Goal: Task Accomplishment & Management: Manage account settings

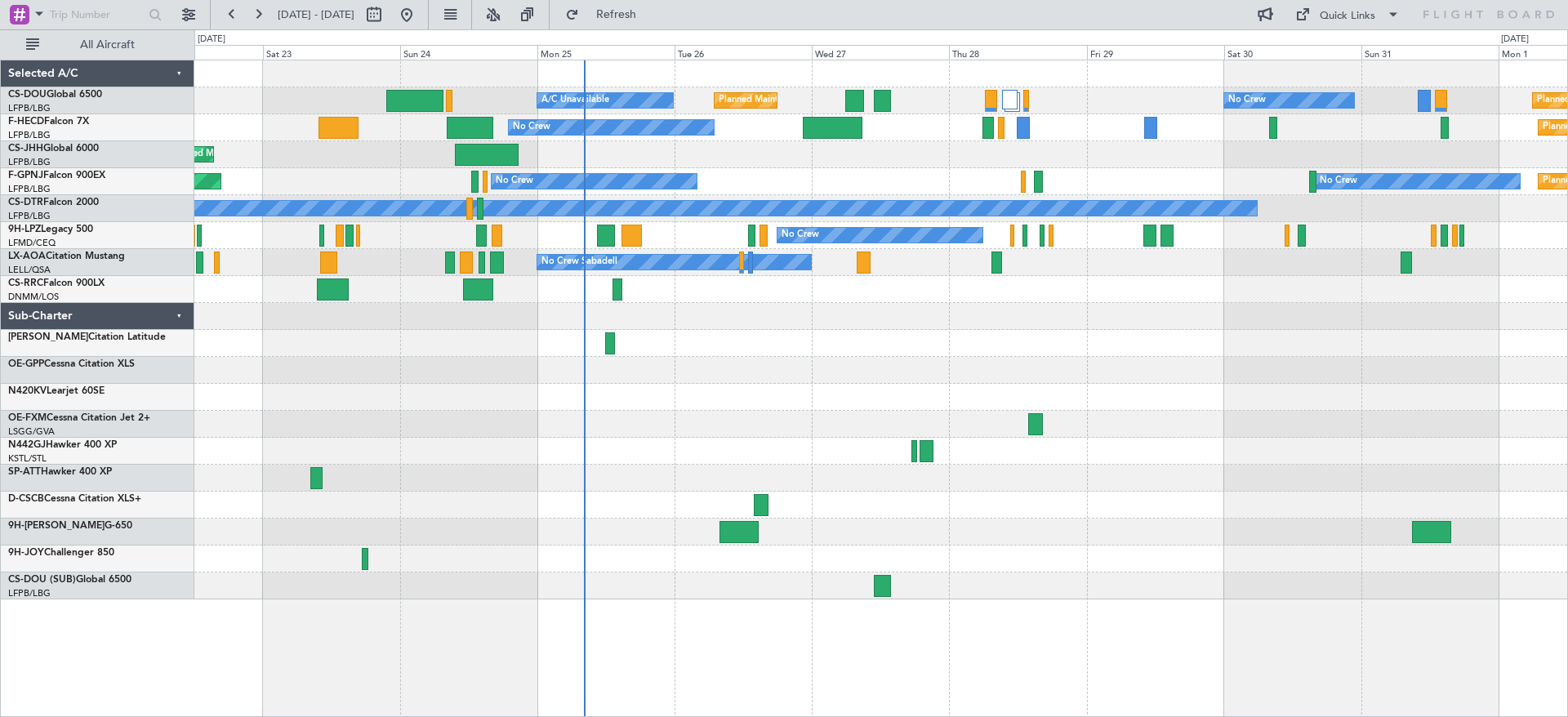
click at [543, 454] on div "No Crew Planned Maint [GEOGRAPHIC_DATA] ([GEOGRAPHIC_DATA]) A/C Unavailable Pla…" at bounding box center [881, 330] width 1373 height 539
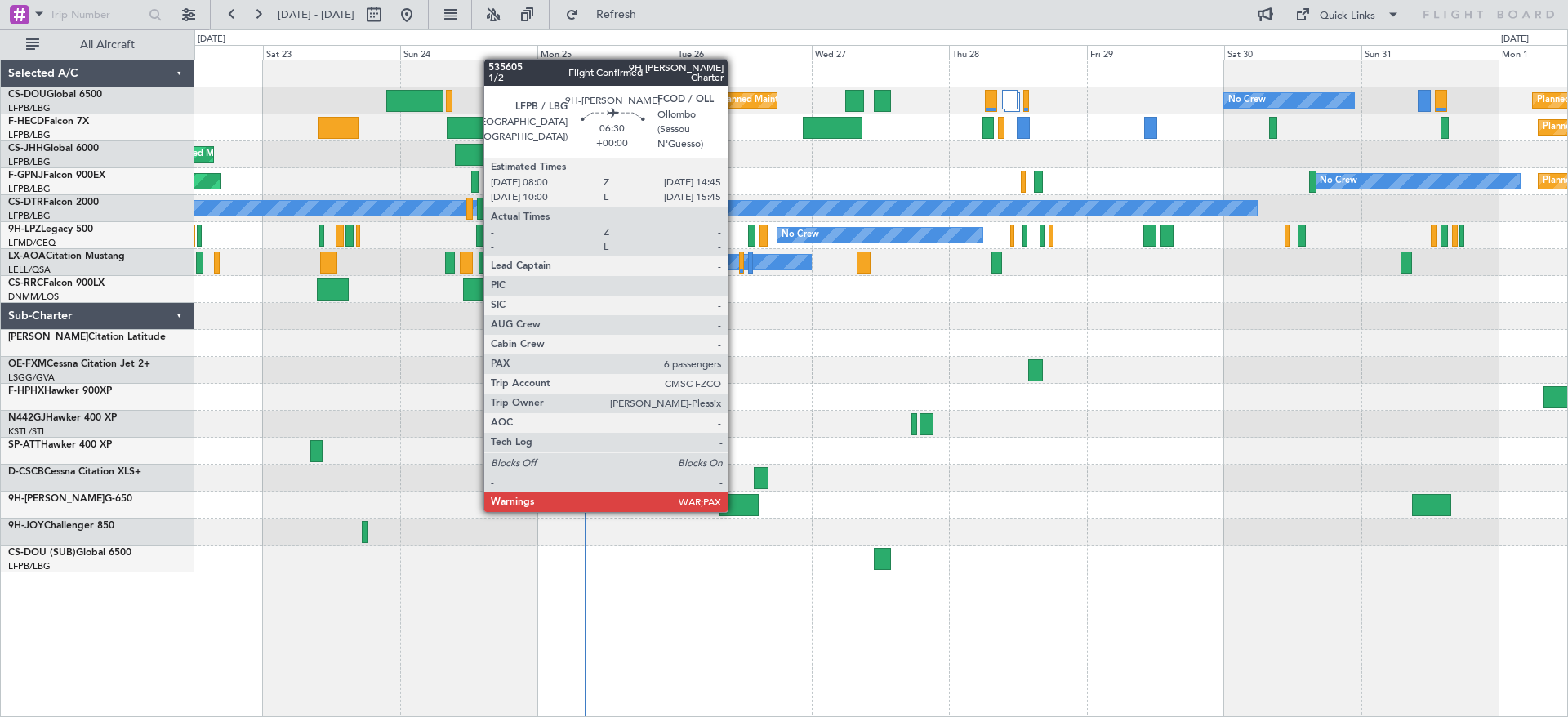
click at [735, 511] on div at bounding box center [739, 505] width 40 height 22
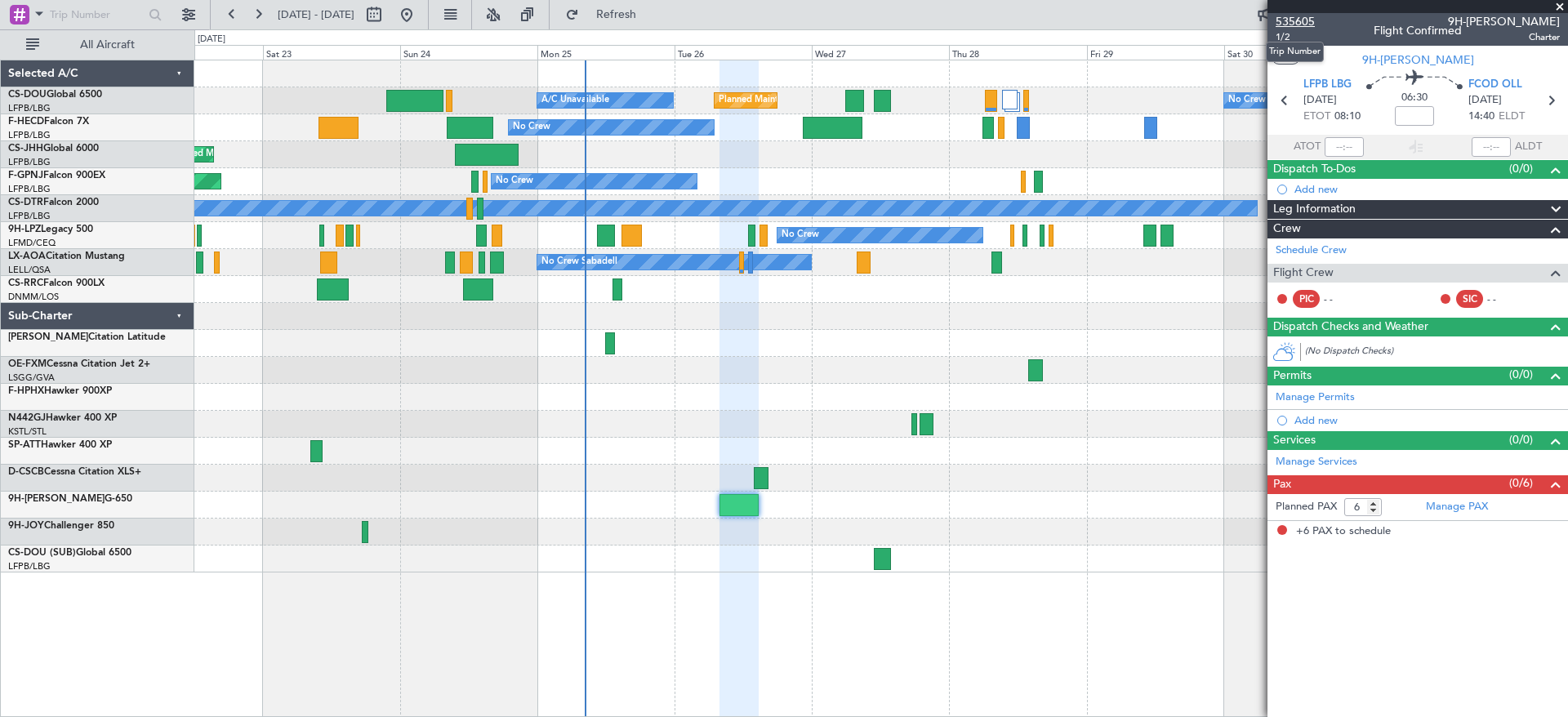
click at [1304, 29] on span "535605" at bounding box center [1296, 22] width 40 height 17
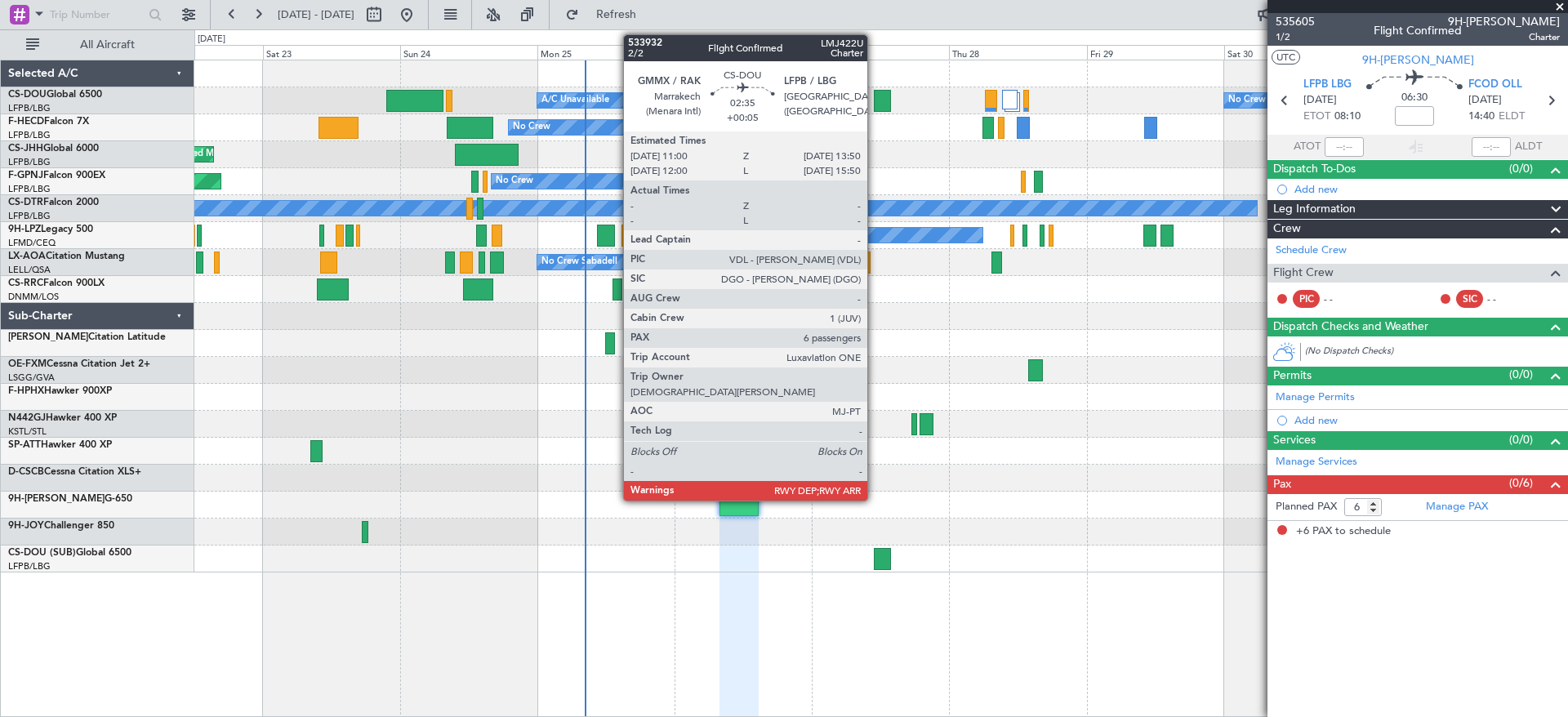
click at [875, 97] on div at bounding box center [881, 100] width 16 height 22
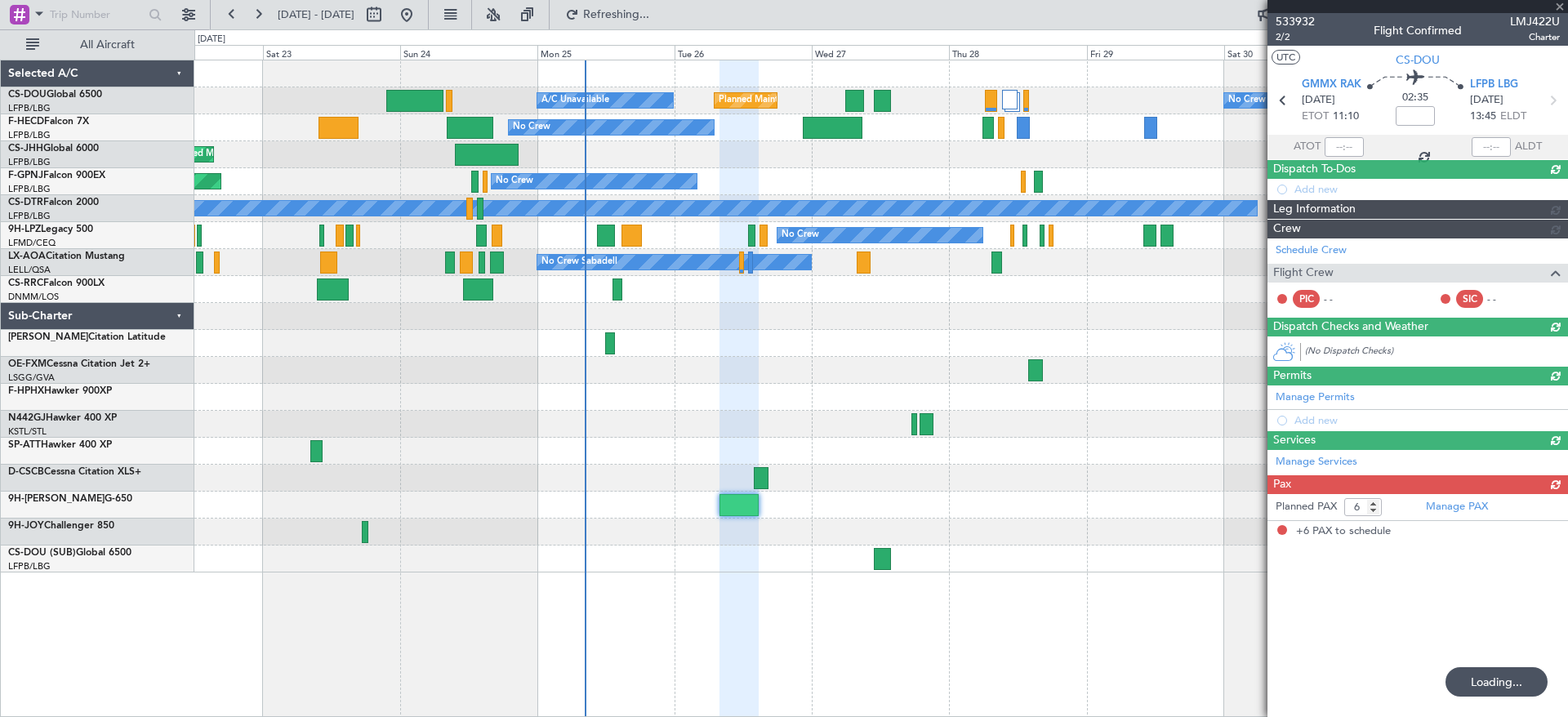
type input "+00:05"
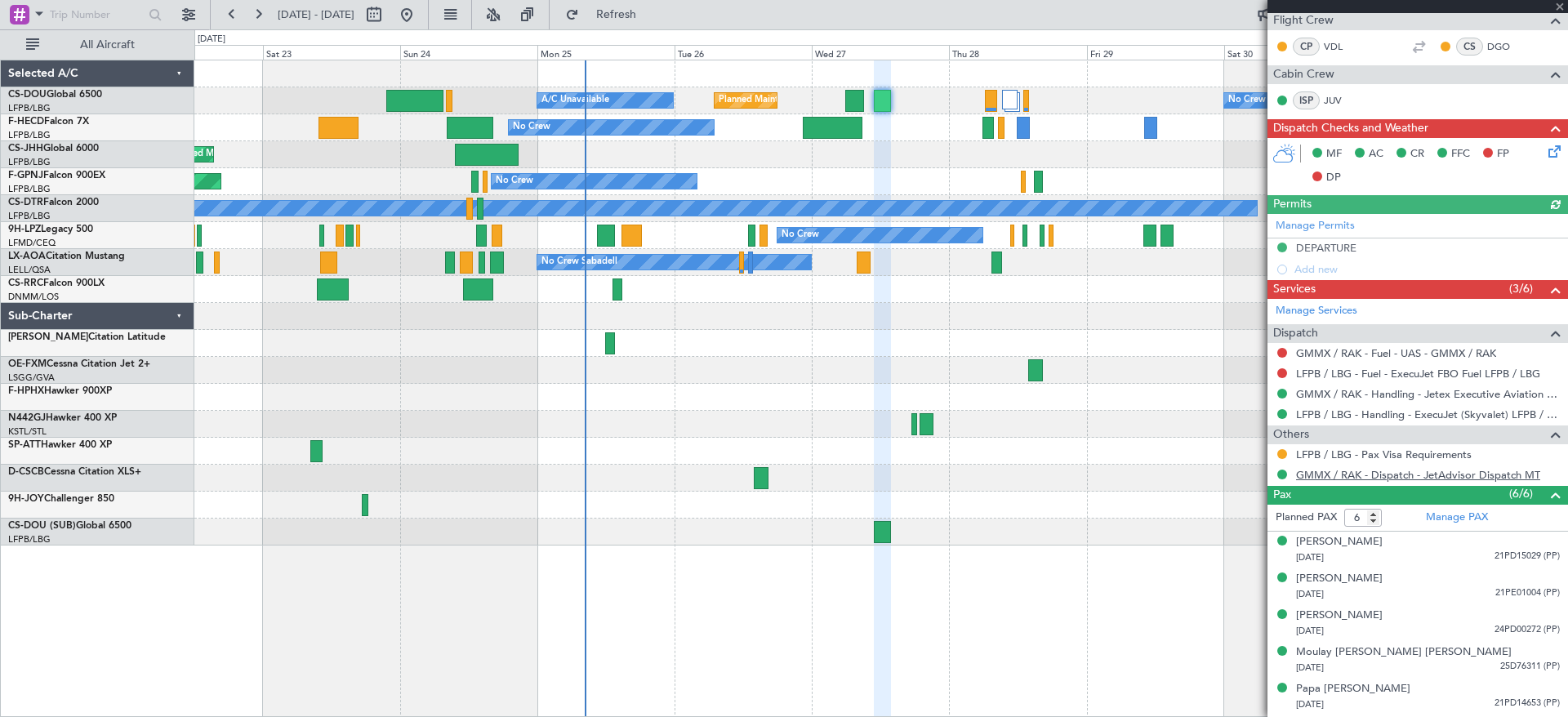
scroll to position [348, 0]
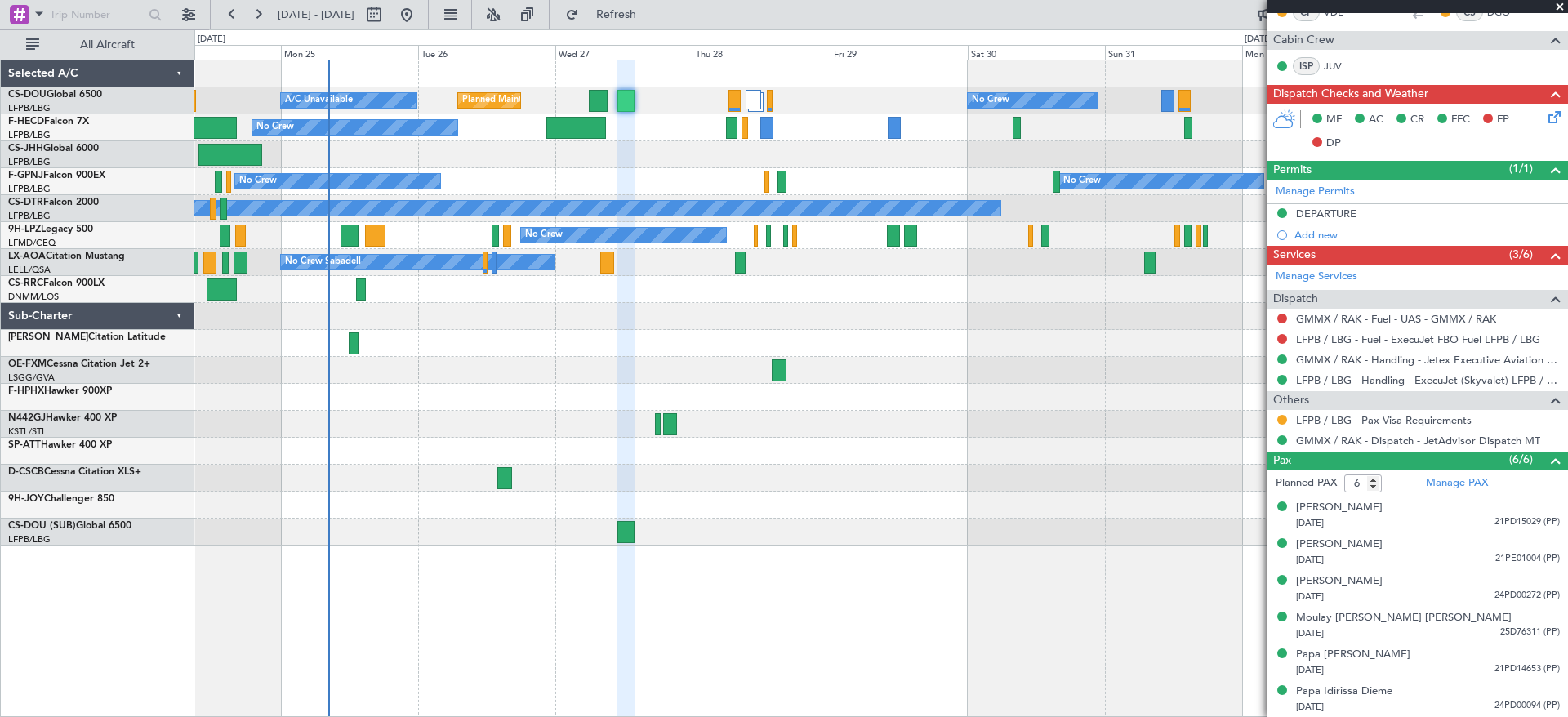
click at [842, 507] on div "Planned Maint [GEOGRAPHIC_DATA] ([GEOGRAPHIC_DATA]) A/C Unavailable Planned Mai…" at bounding box center [881, 302] width 1373 height 485
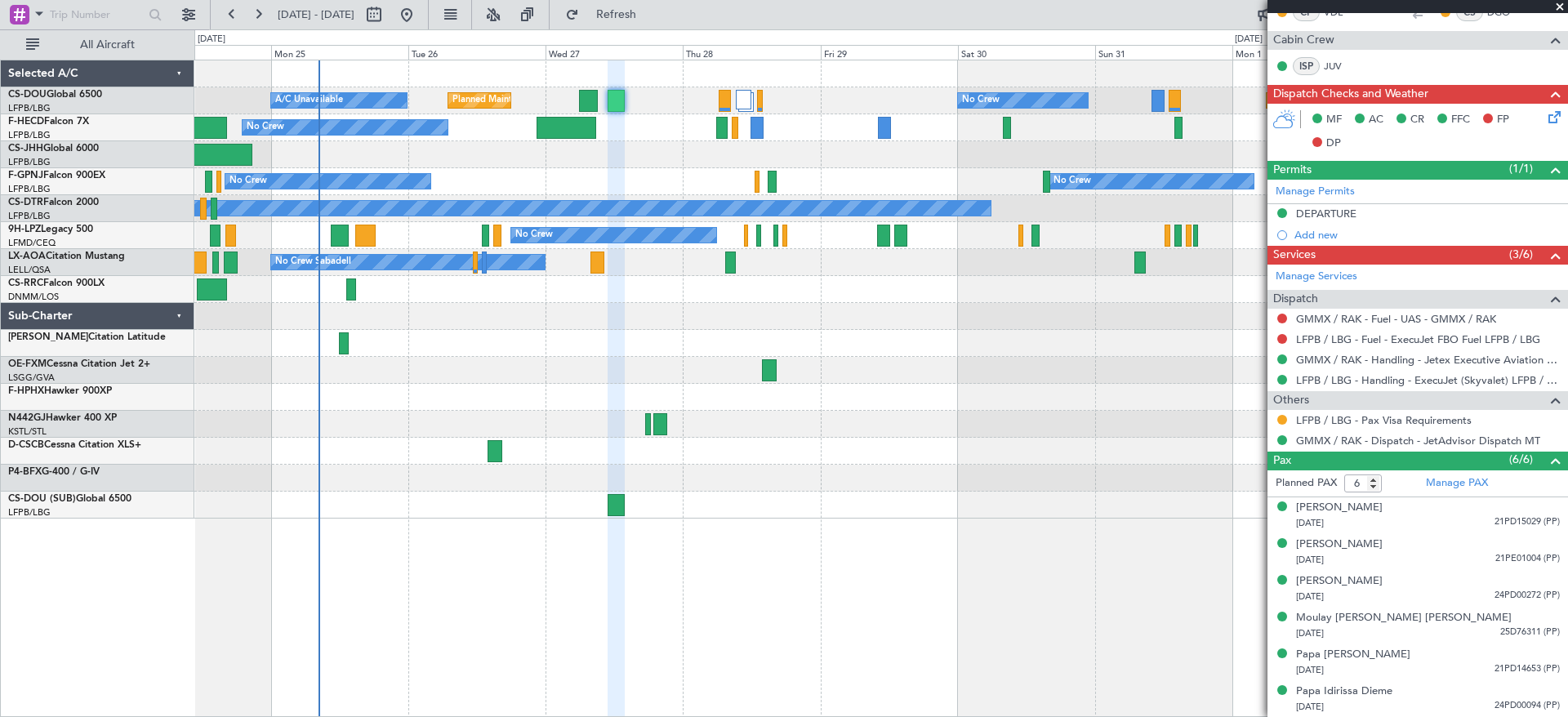
scroll to position [0, 0]
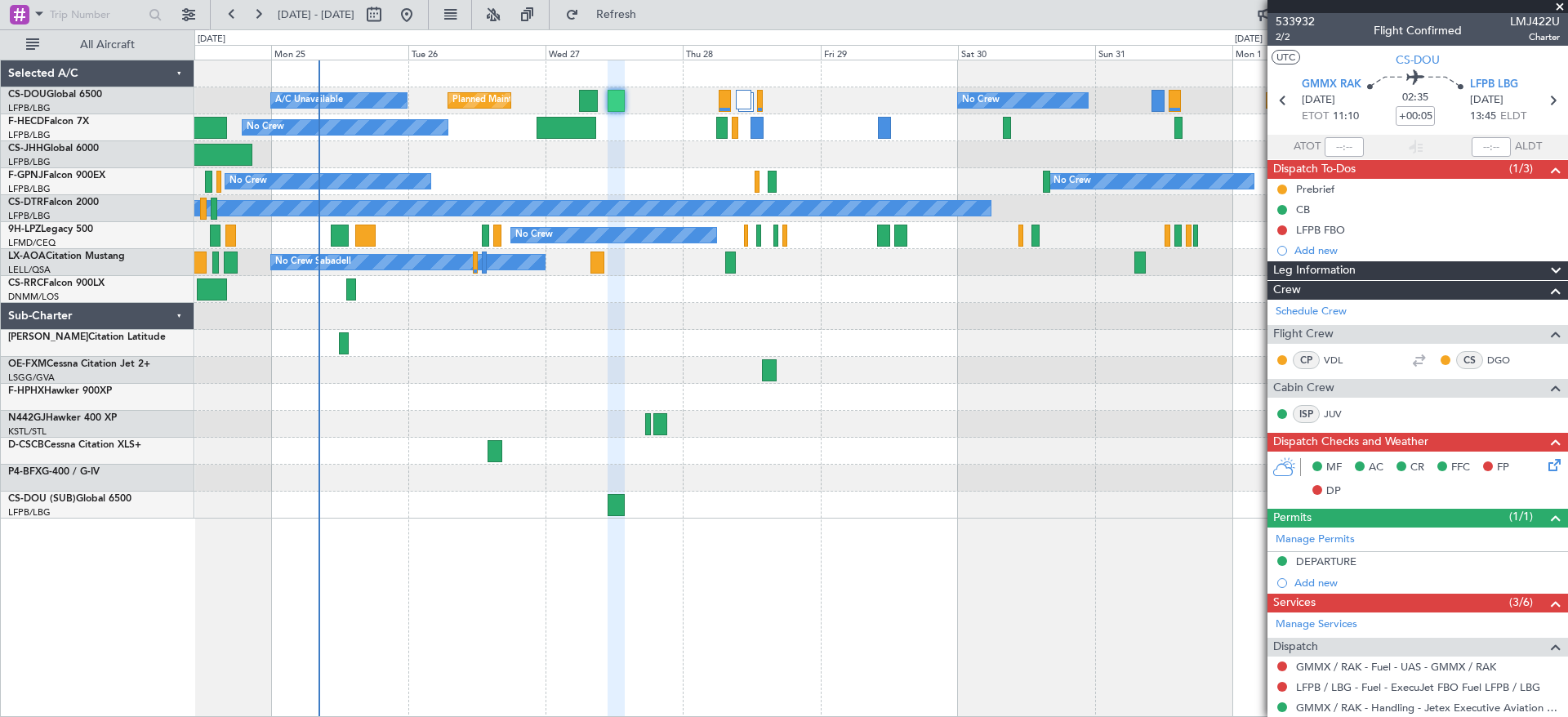
click at [603, 501] on div at bounding box center [881, 505] width 1373 height 27
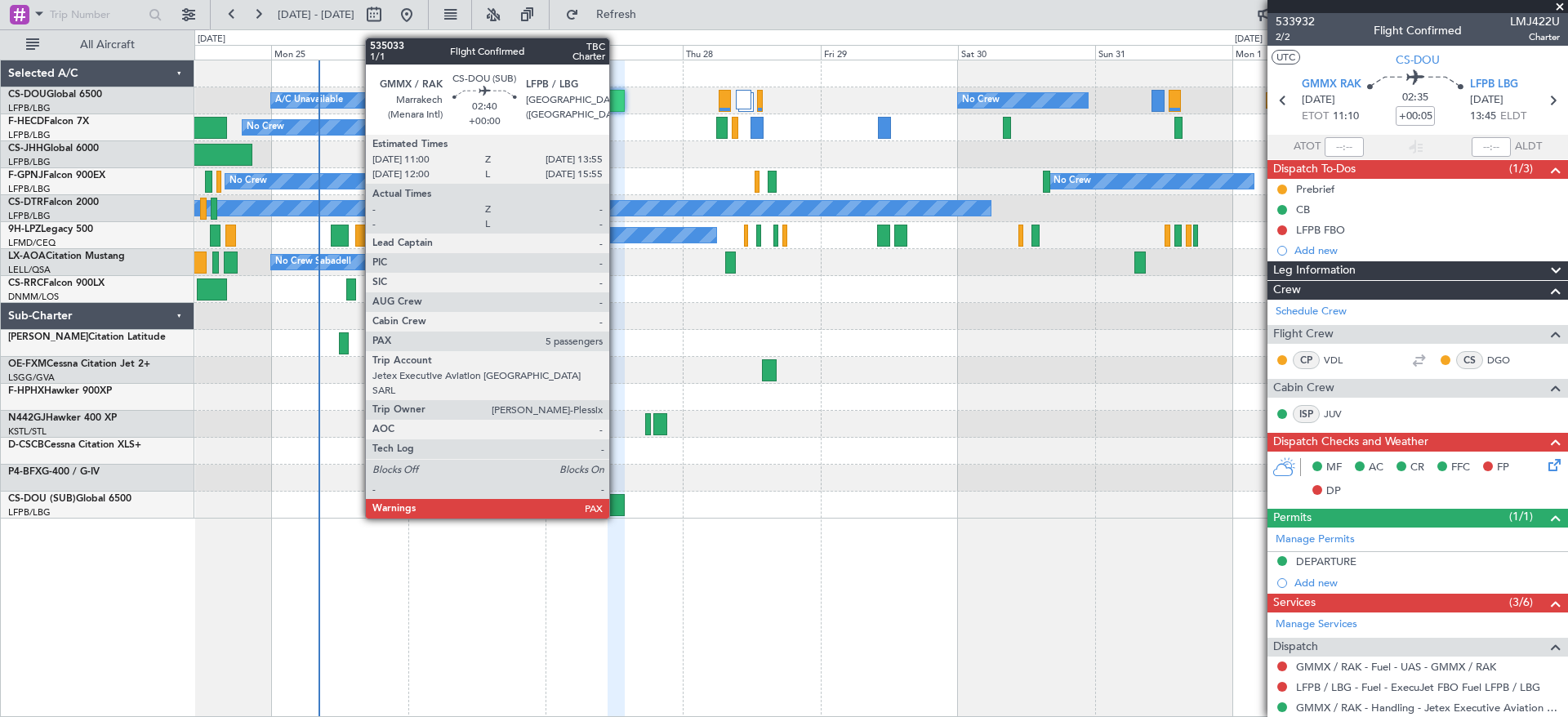
click at [618, 502] on div at bounding box center [616, 505] width 17 height 22
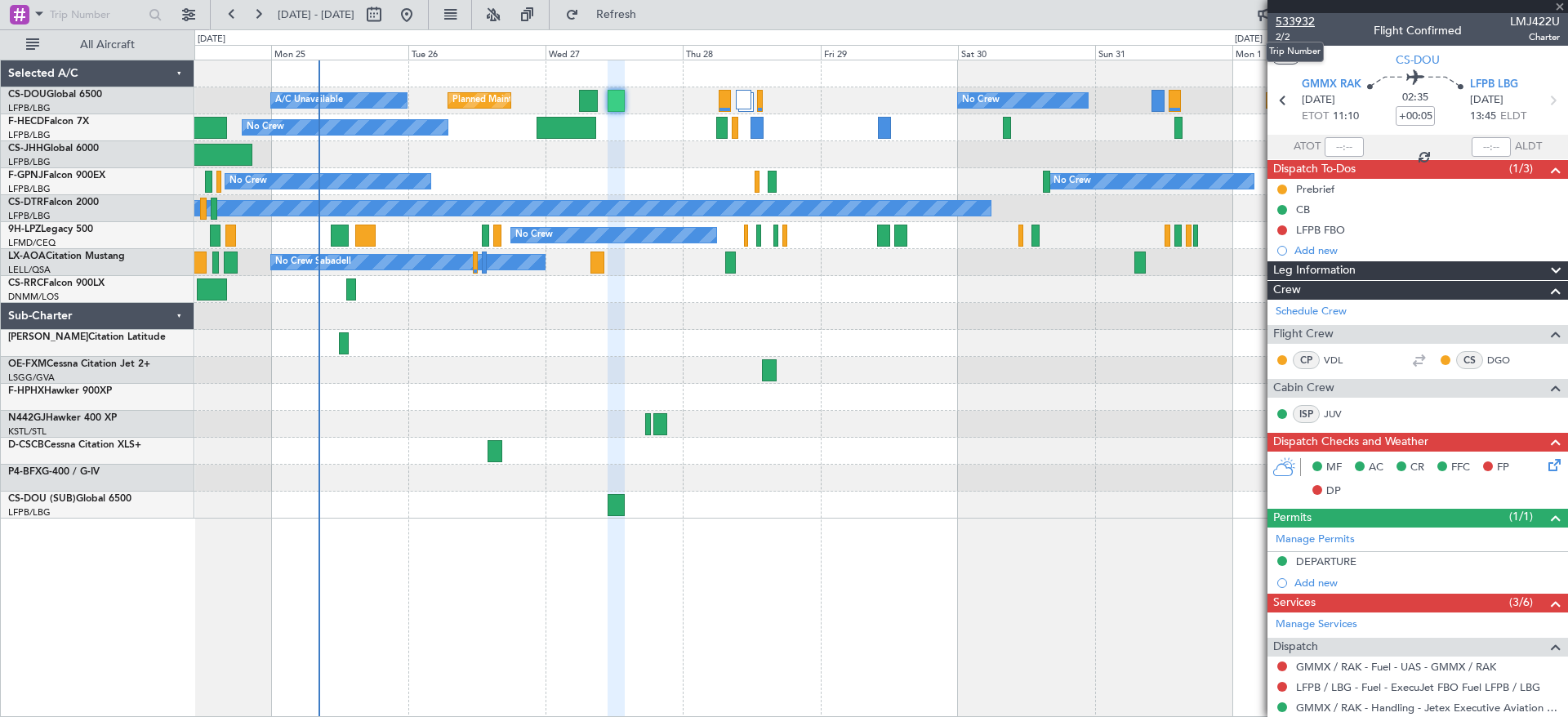
type input "5"
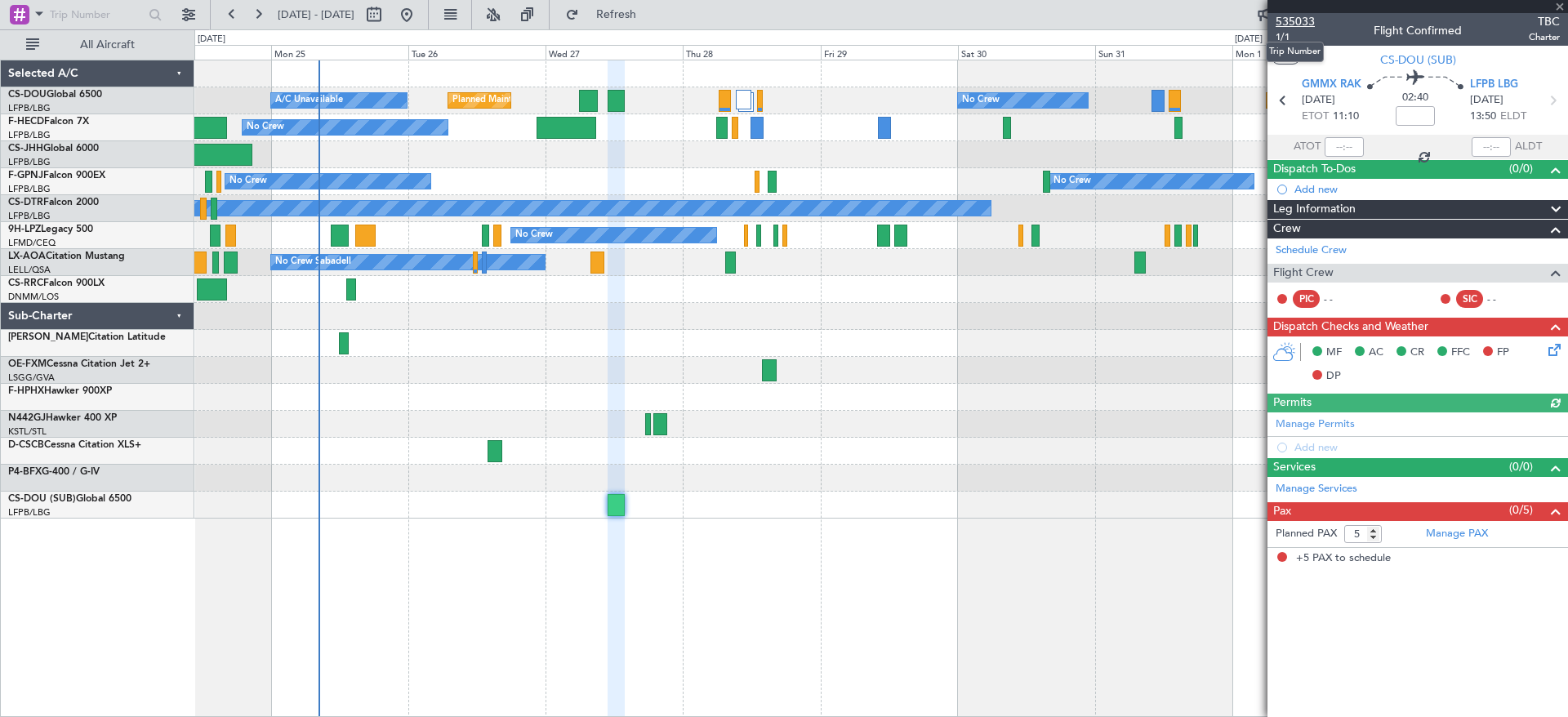
click at [1294, 17] on span "535033" at bounding box center [1296, 22] width 40 height 17
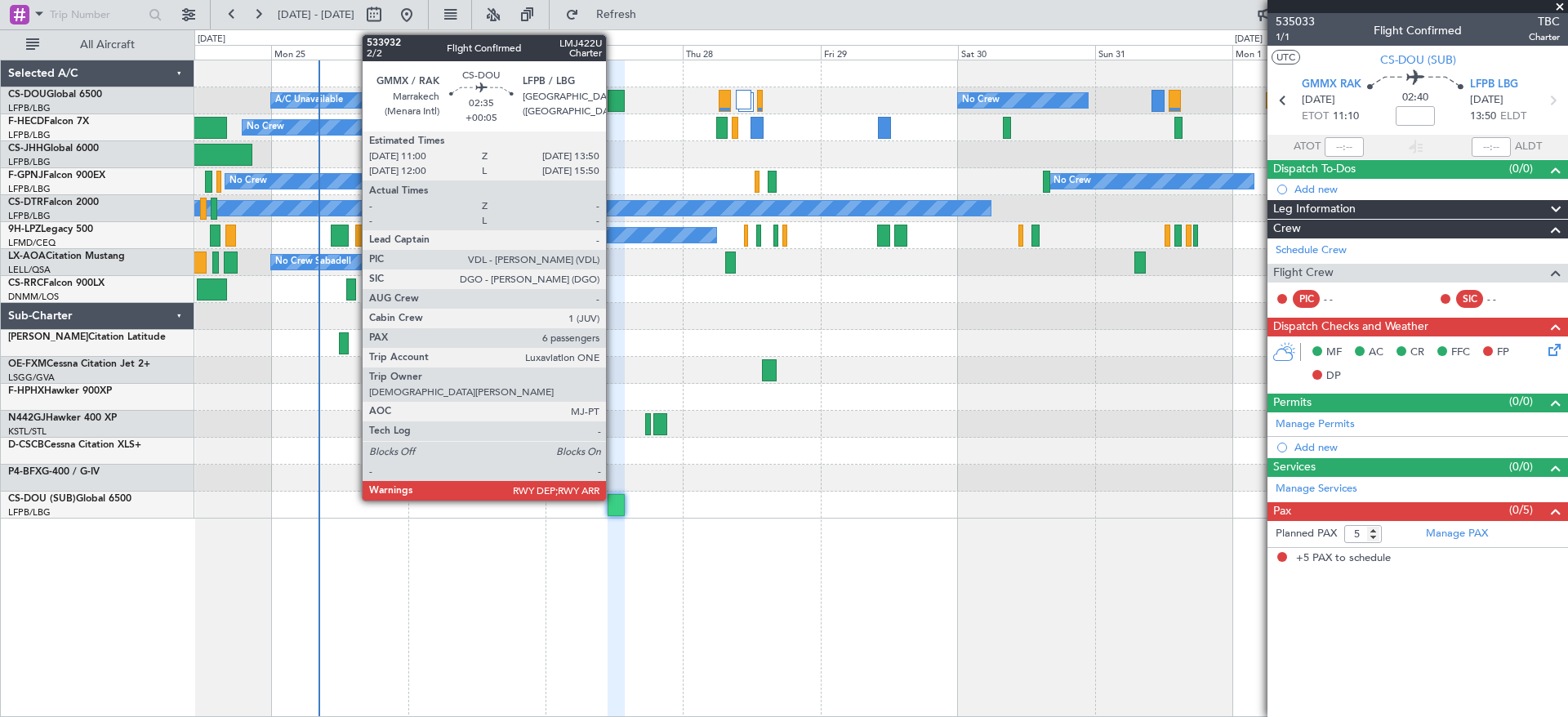
click at [613, 88] on div "Planned Maint [GEOGRAPHIC_DATA] ([GEOGRAPHIC_DATA]) A/C Unavailable Planned Mai…" at bounding box center [881, 101] width 1373 height 27
click at [616, 99] on div at bounding box center [615, 100] width 16 height 22
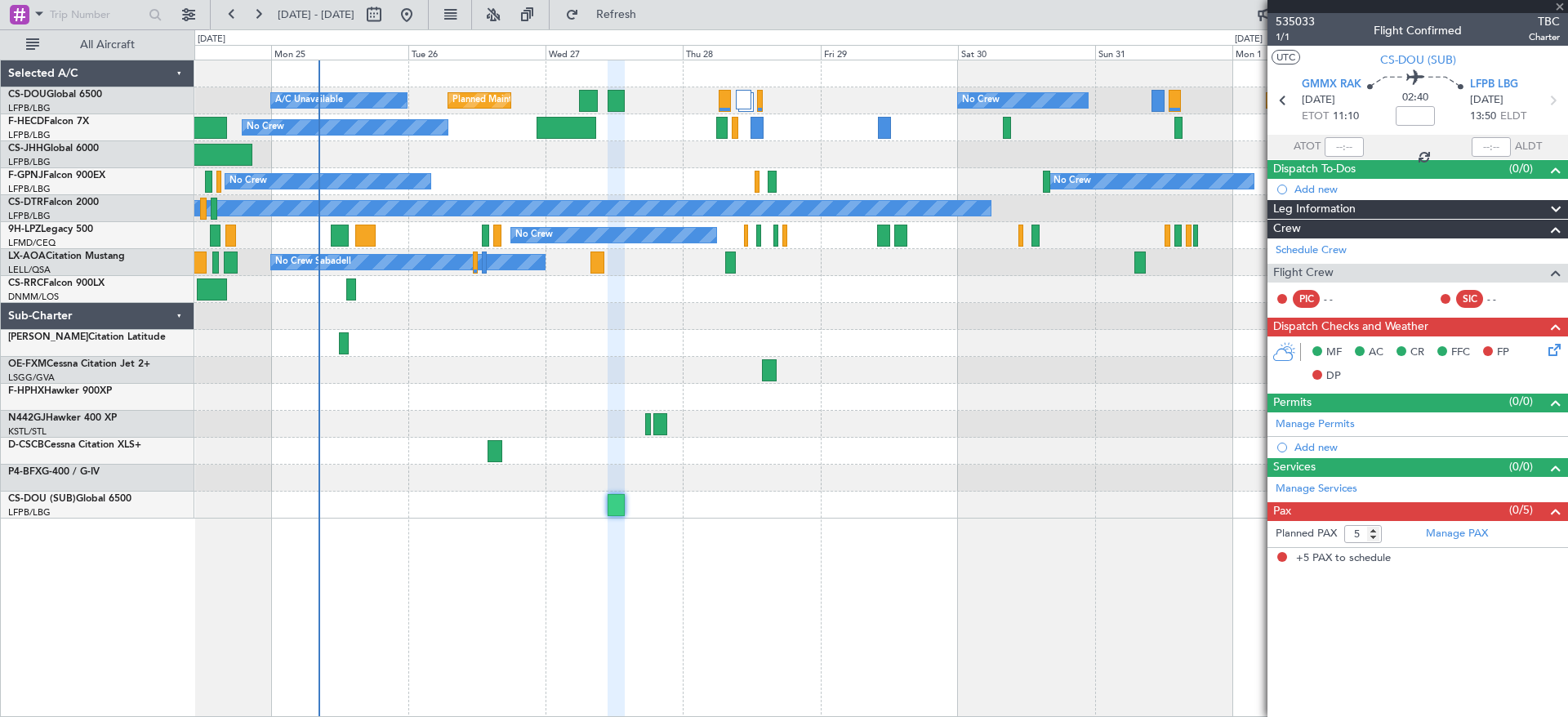
type input "+00:05"
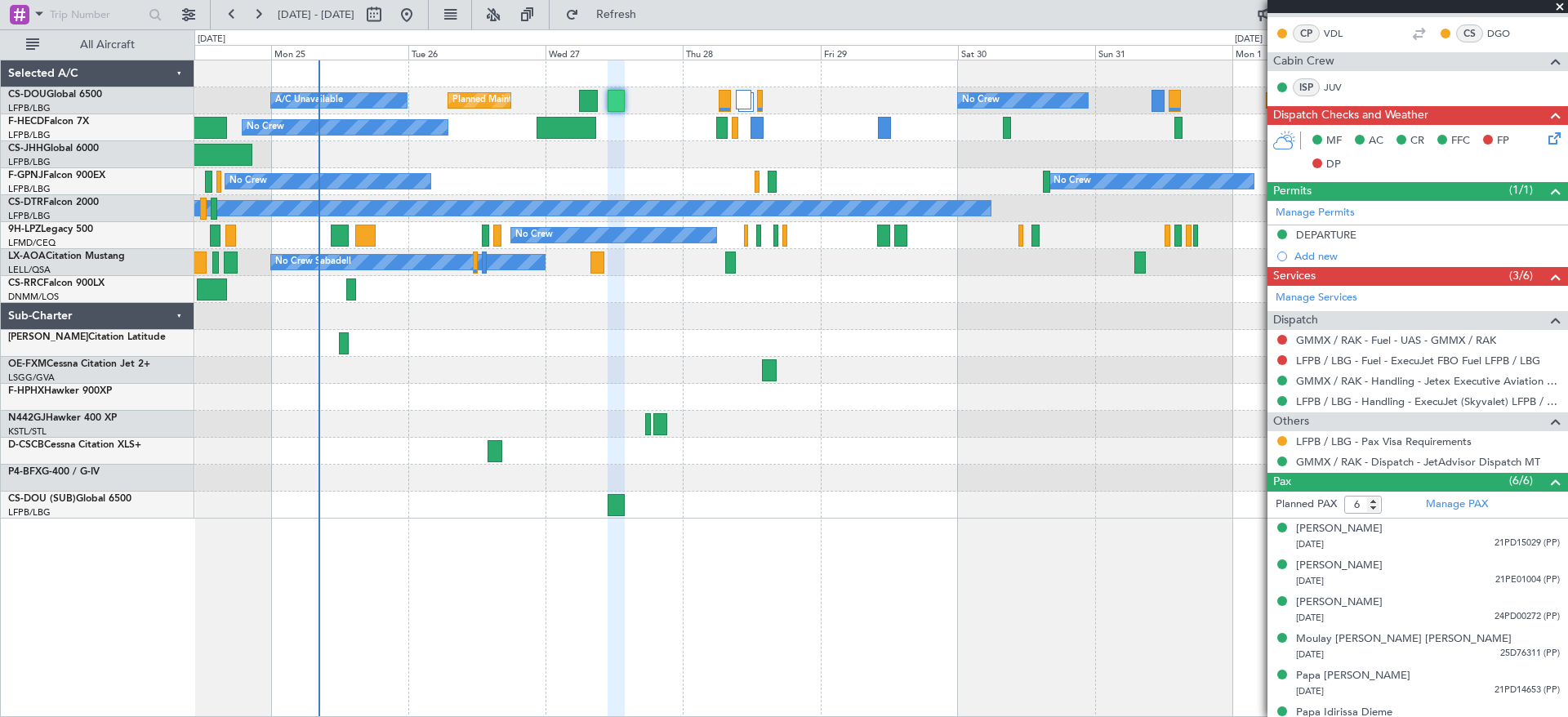
scroll to position [348, 0]
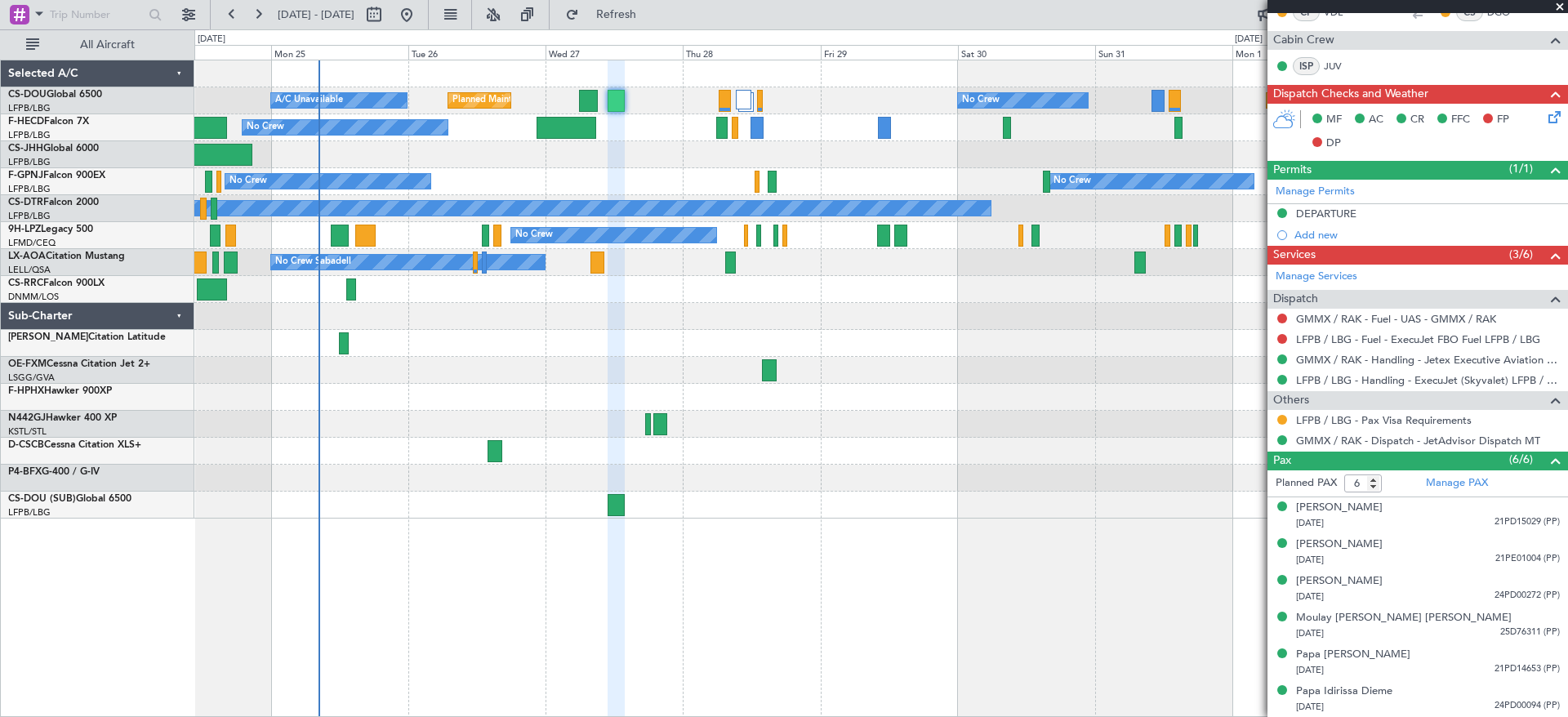
click at [914, 499] on div at bounding box center [881, 505] width 1373 height 27
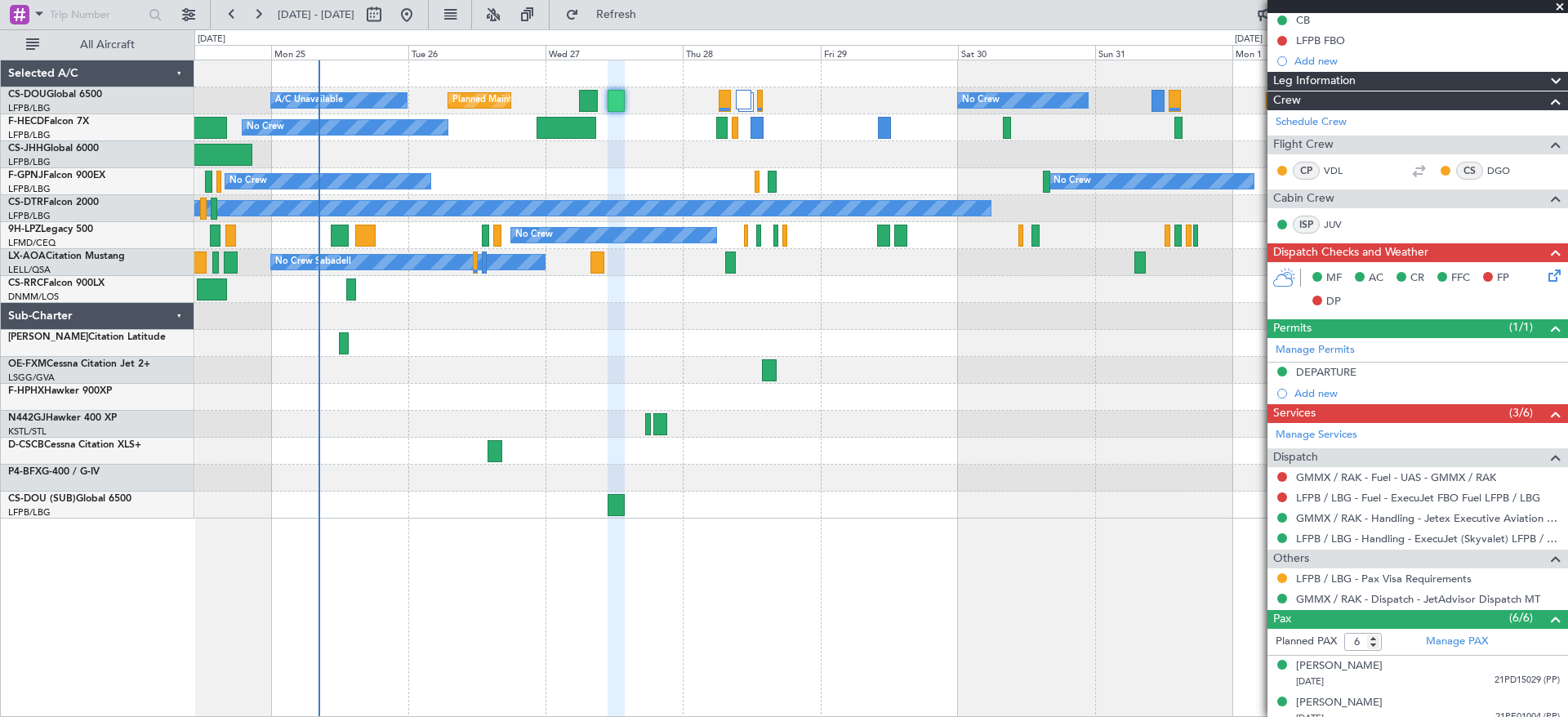
scroll to position [185, 0]
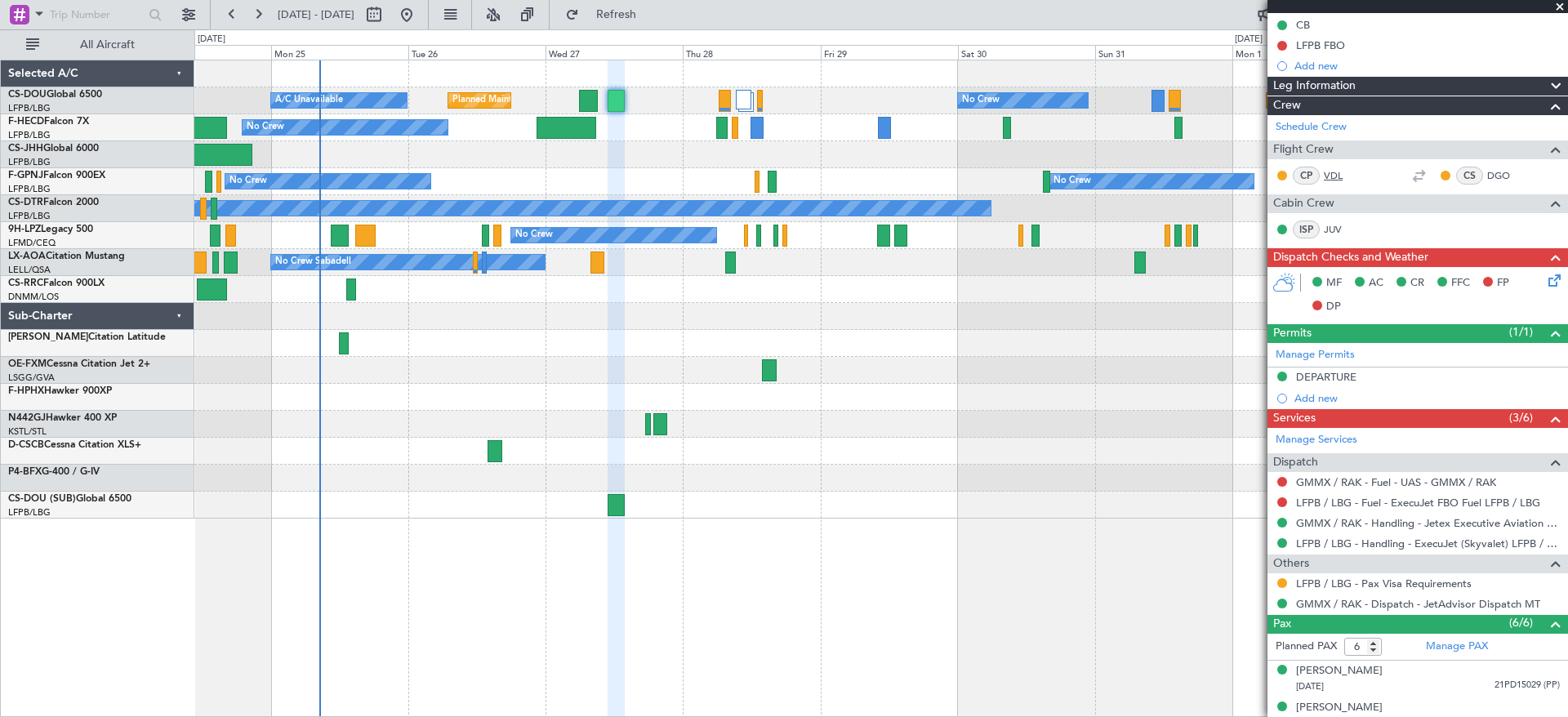
click at [1339, 174] on link "VDL" at bounding box center [1342, 176] width 37 height 15
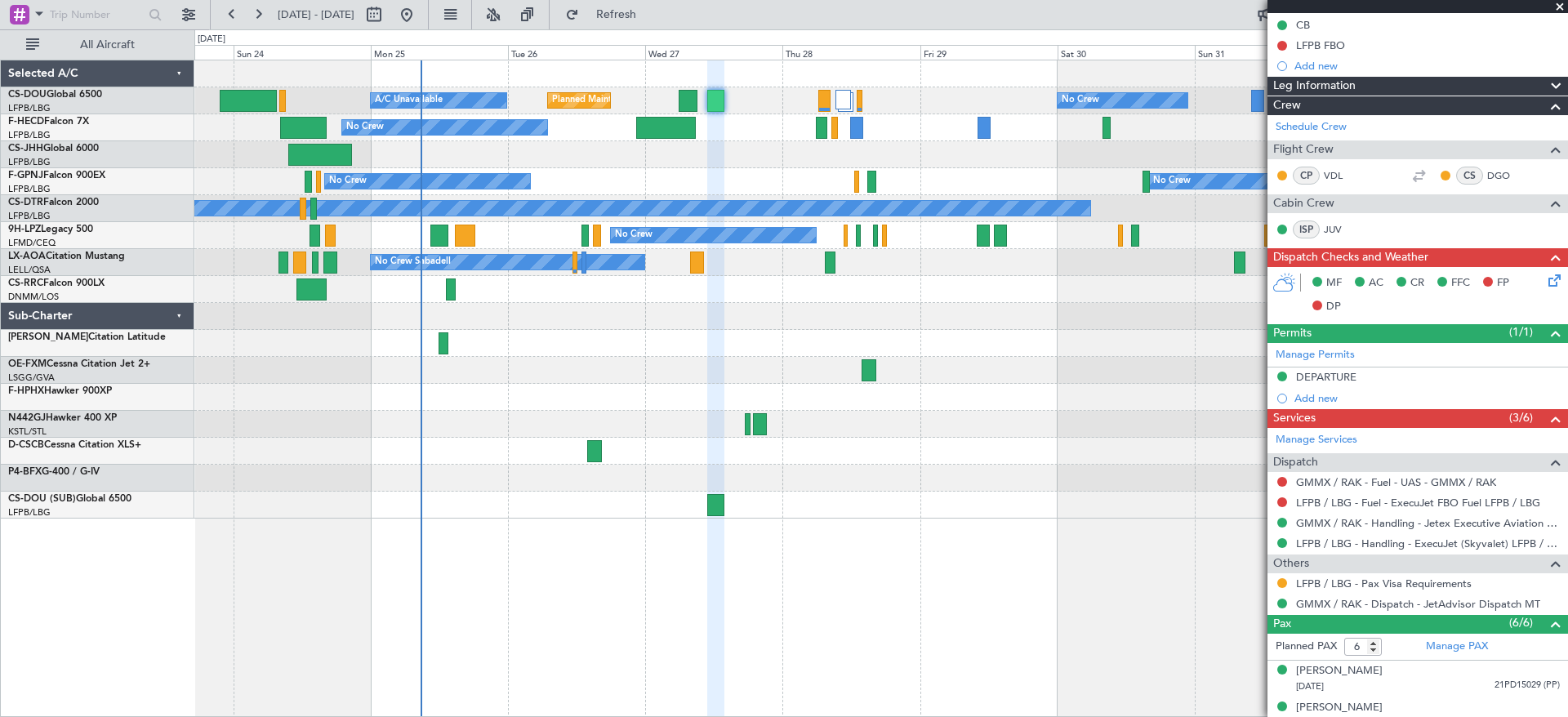
click at [741, 180] on div "Planned Maint [GEOGRAPHIC_DATA] ([GEOGRAPHIC_DATA]) Planned Maint [GEOGRAPHIC_D…" at bounding box center [881, 289] width 1373 height 458
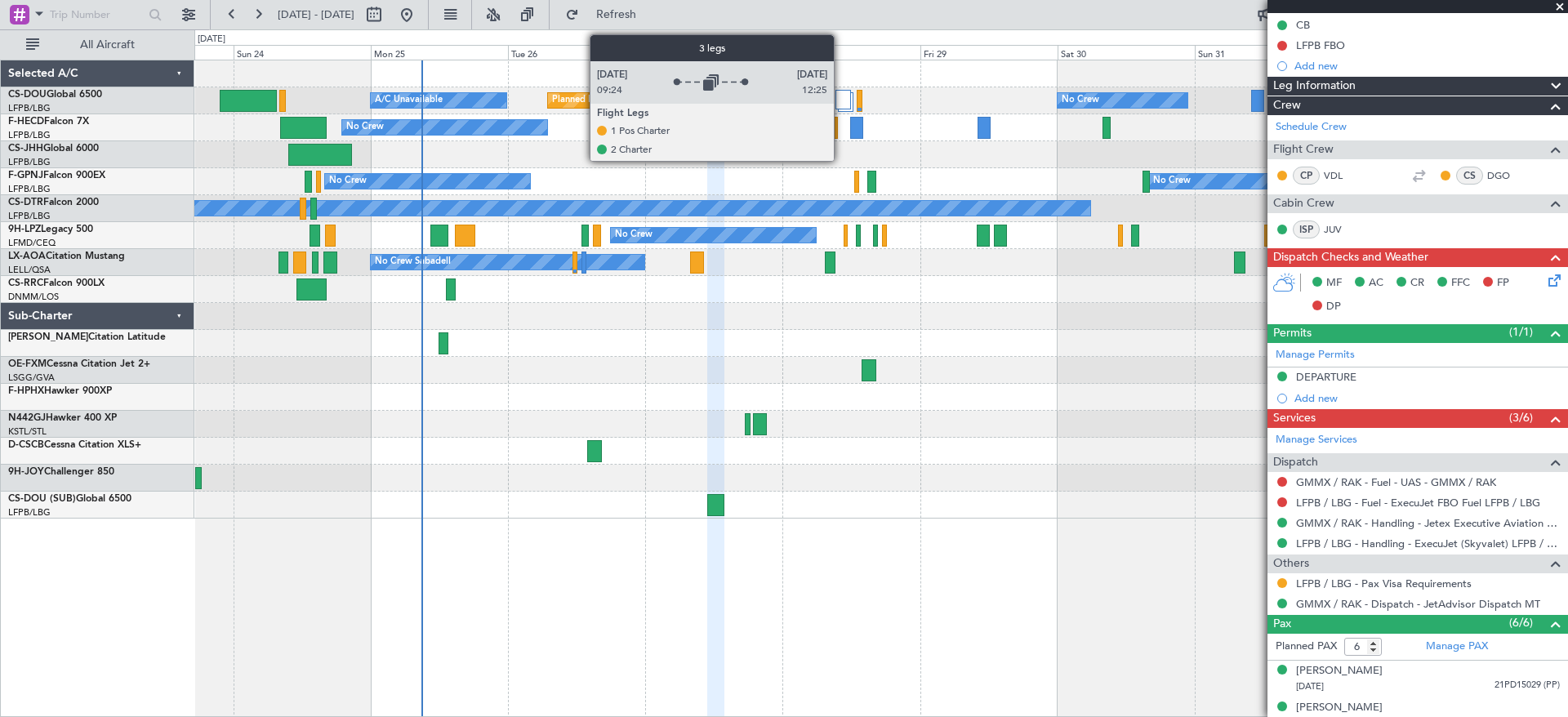
click at [841, 102] on div at bounding box center [843, 99] width 15 height 20
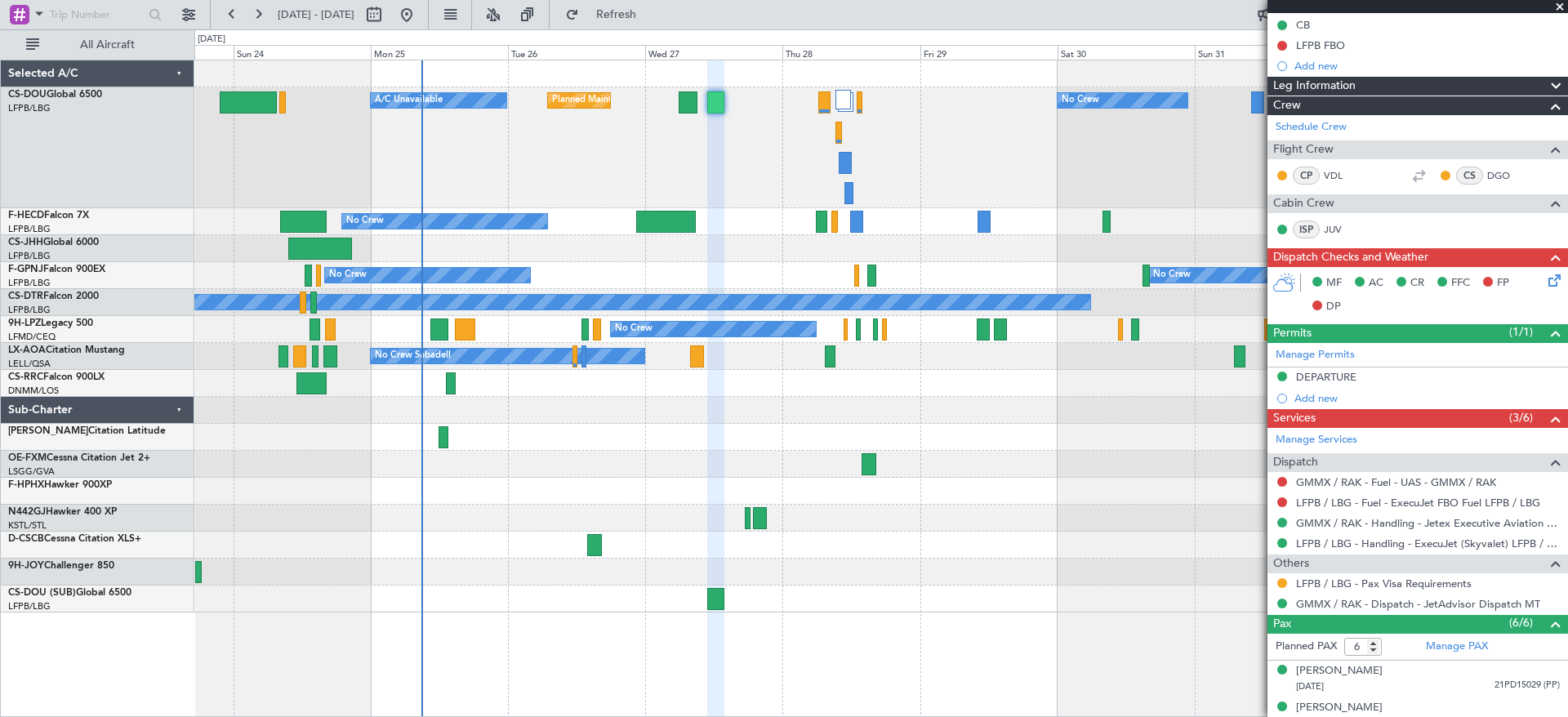
click at [656, 160] on div "Planned Maint [GEOGRAPHIC_DATA] ([GEOGRAPHIC_DATA]) No Crew Planned Maint [GEOG…" at bounding box center [881, 148] width 1373 height 121
click at [1563, 7] on span at bounding box center [1560, 8] width 16 height 15
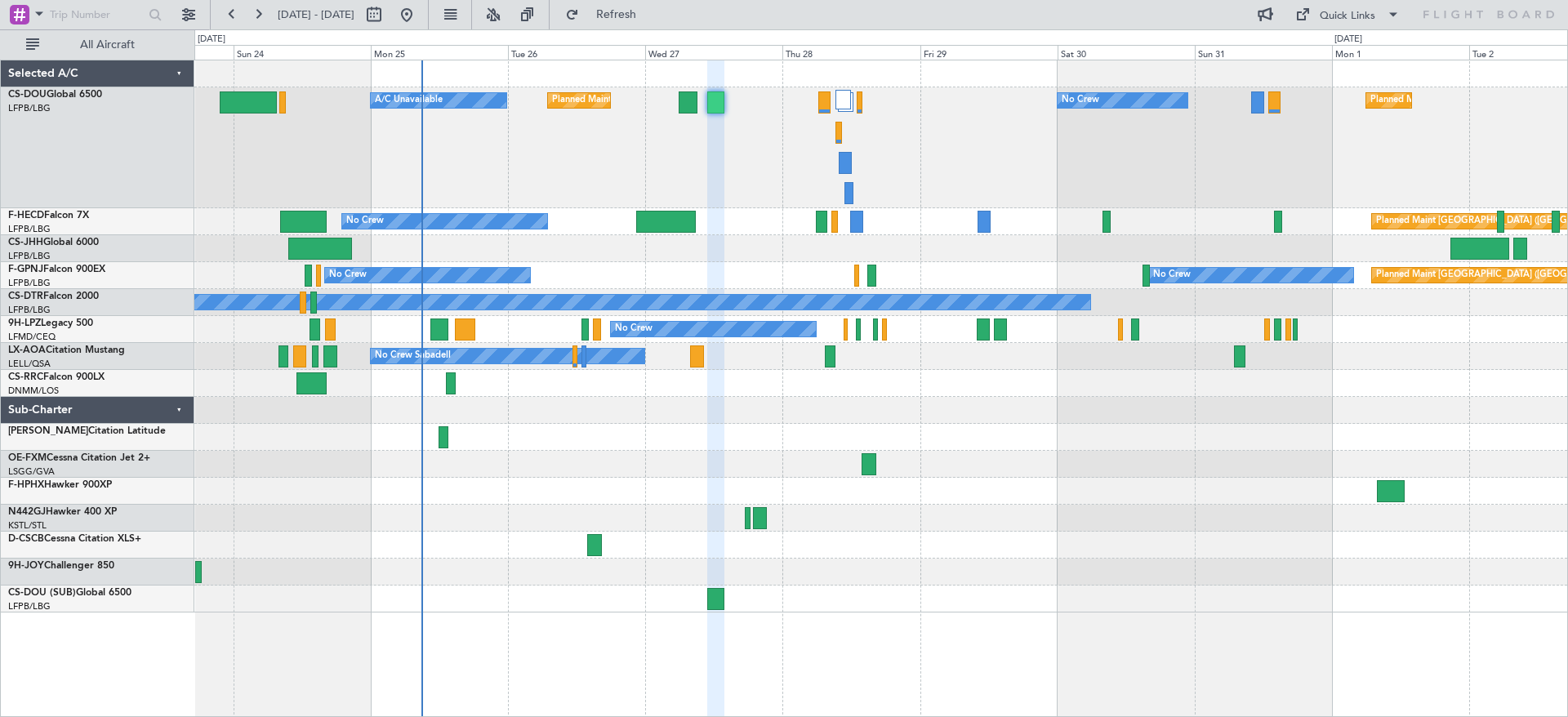
type input "0"
